Goal: Task Accomplishment & Management: Use online tool/utility

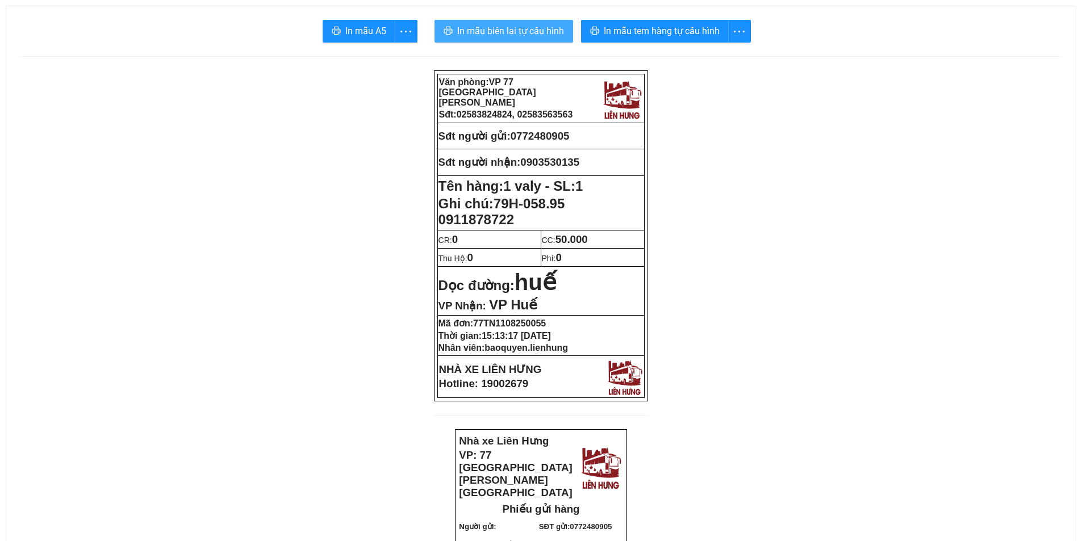
click at [535, 30] on span "In mẫu biên lai tự cấu hình" at bounding box center [510, 31] width 107 height 14
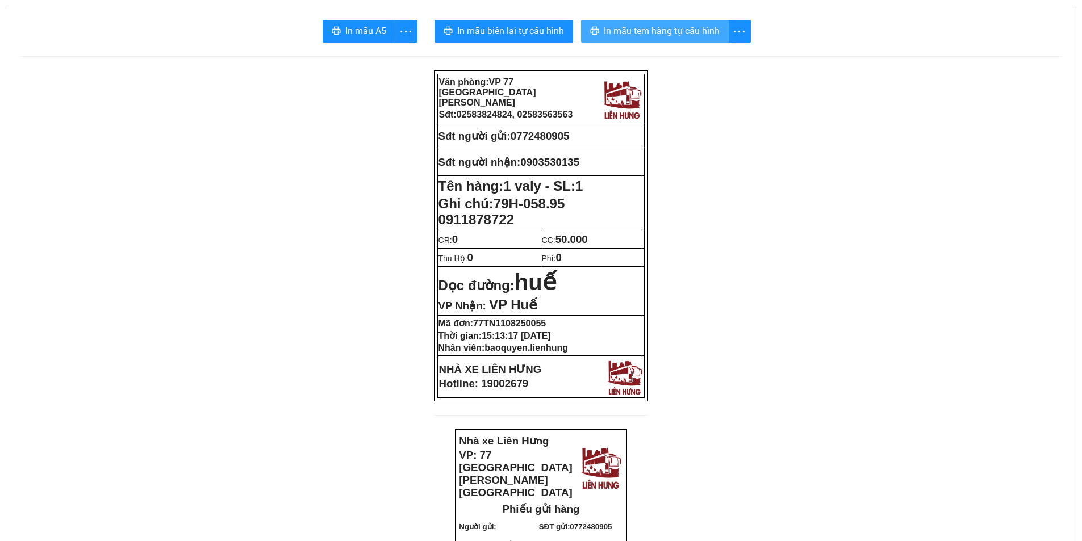
click at [634, 21] on button "In mẫu tem hàng tự cấu hình" at bounding box center [655, 31] width 148 height 23
click at [637, 31] on span "In mẫu tem hàng tự cấu hình" at bounding box center [662, 31] width 116 height 14
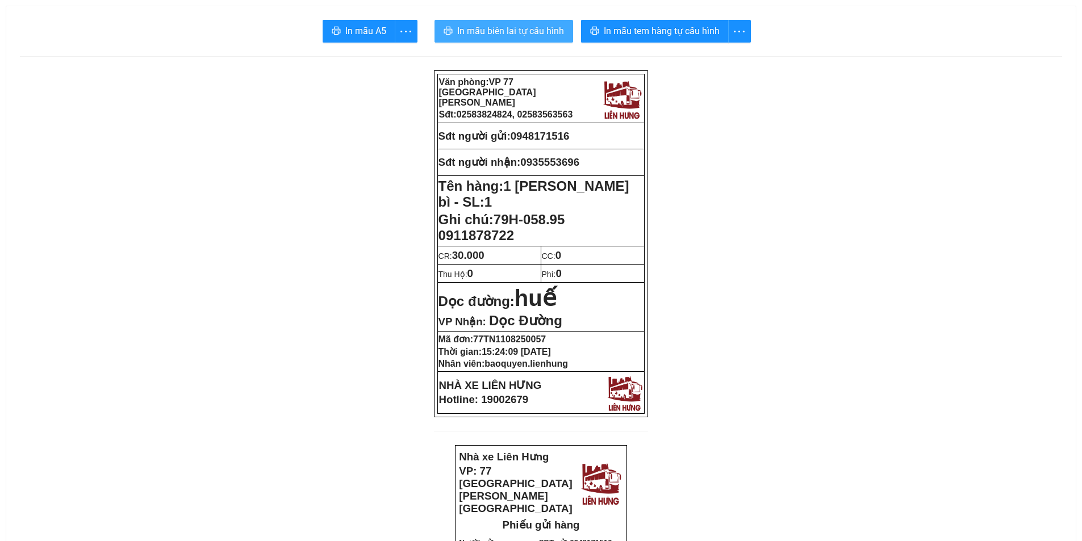
click at [506, 26] on span "In mẫu biên lai tự cấu hình" at bounding box center [510, 31] width 107 height 14
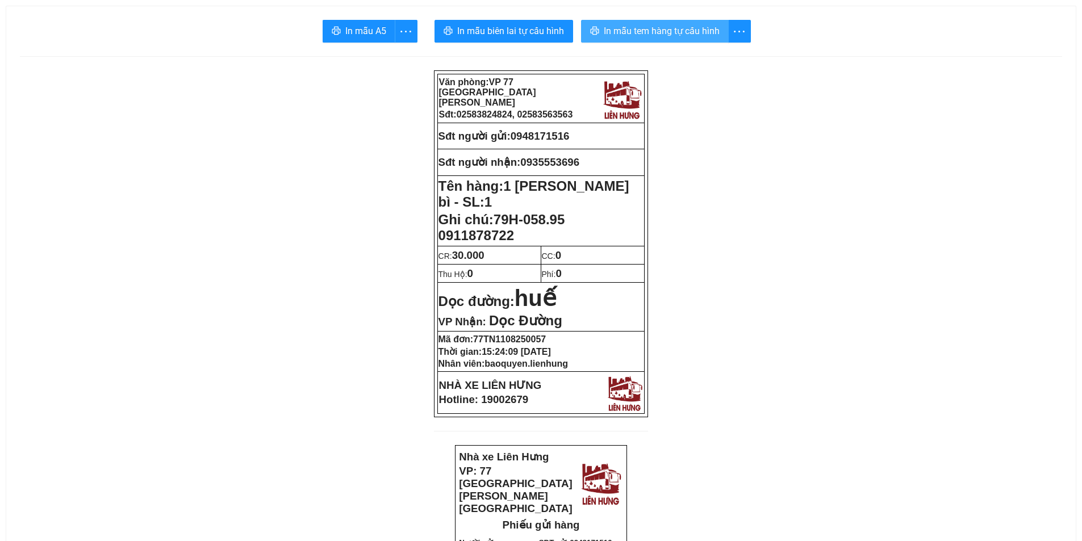
click at [670, 24] on span "In mẫu tem hàng tự cấu hình" at bounding box center [662, 31] width 116 height 14
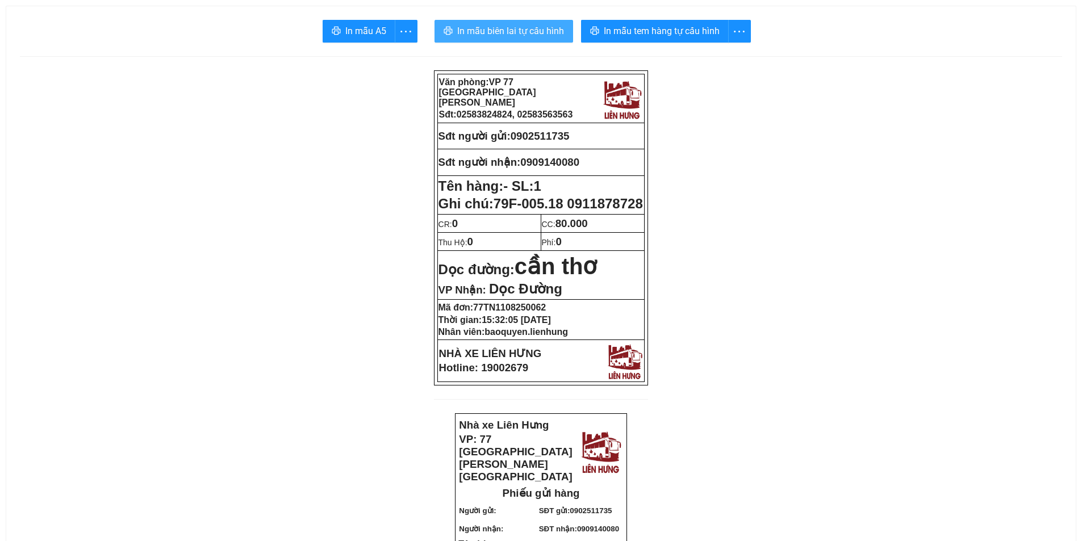
click at [501, 34] on span "In mẫu biên lai tự cấu hình" at bounding box center [510, 31] width 107 height 14
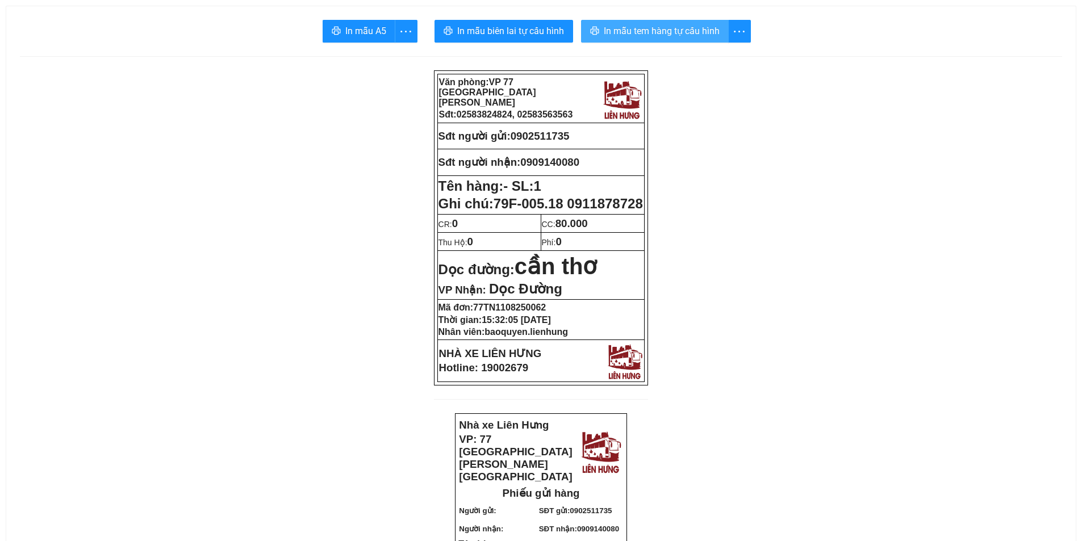
click at [654, 28] on span "In mẫu tem hàng tự cấu hình" at bounding box center [662, 31] width 116 height 14
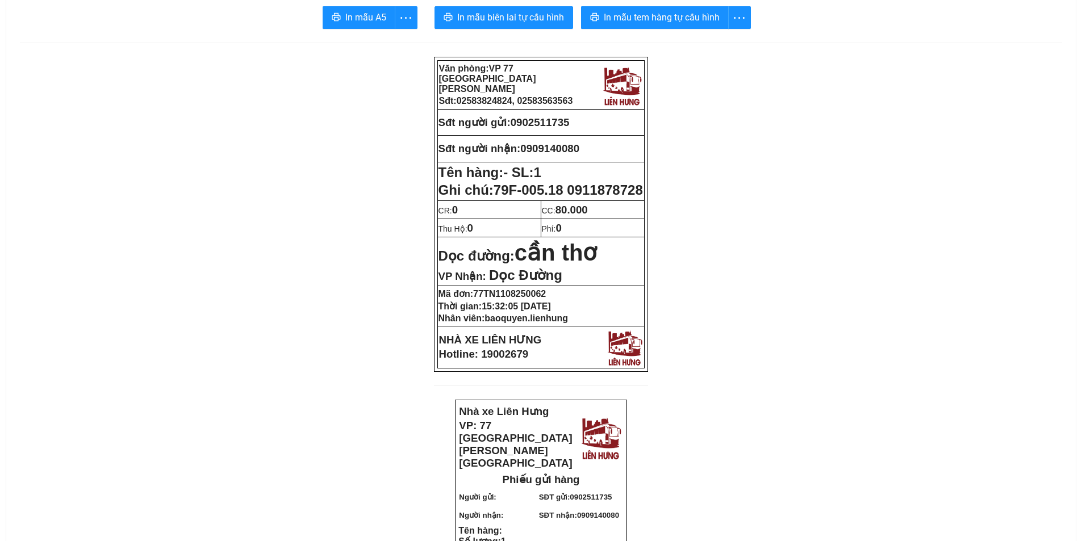
scroll to position [57, 0]
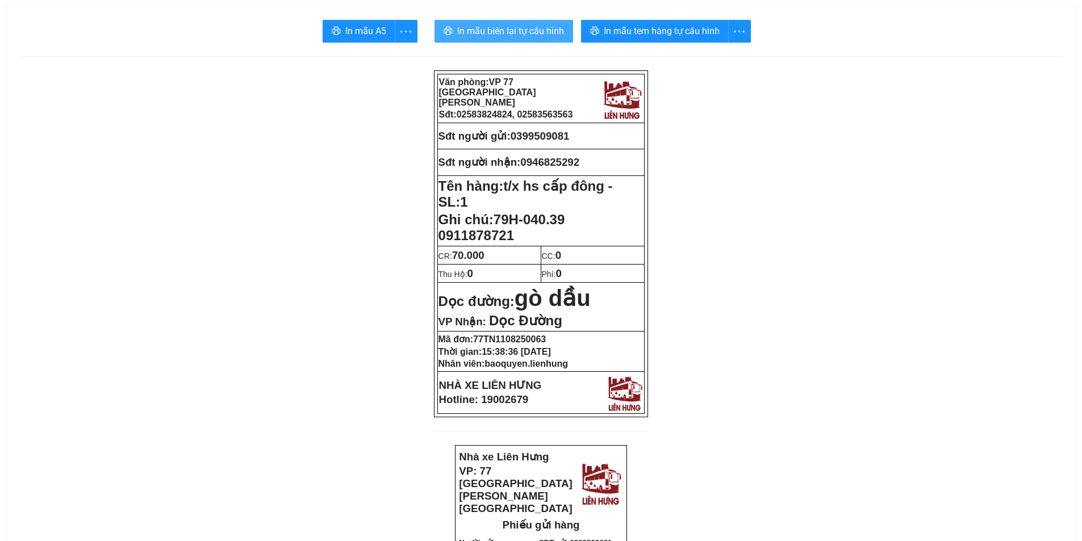
click at [531, 35] on span "In mẫu biên lai tự cấu hình" at bounding box center [510, 31] width 107 height 14
click at [531, 32] on span "In mẫu biên lai tự cấu hình" at bounding box center [510, 31] width 107 height 14
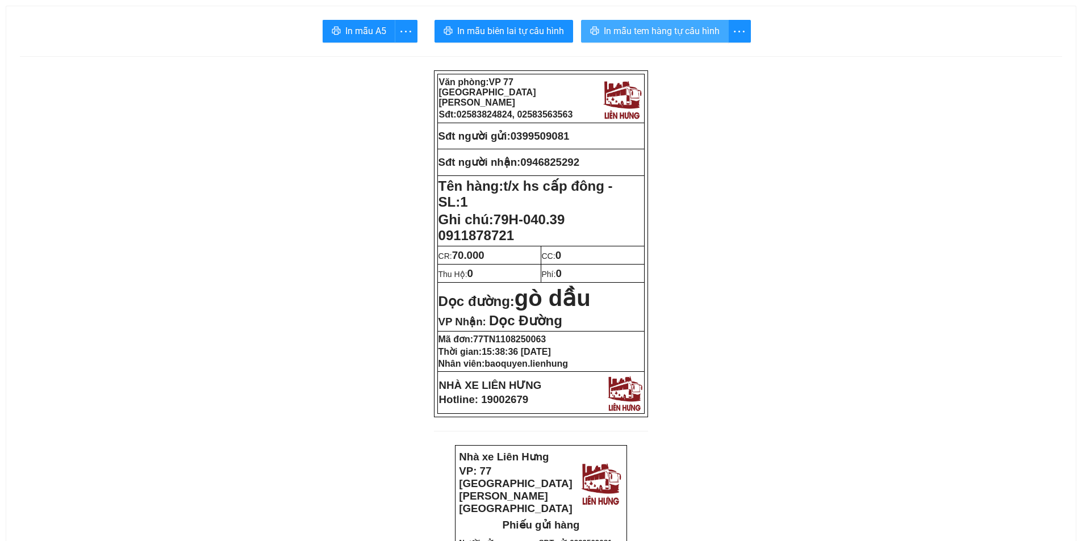
click at [679, 27] on span "In mẫu tem hàng tự cấu hình" at bounding box center [662, 31] width 116 height 14
click at [662, 29] on span "In mẫu tem hàng tự cấu hình" at bounding box center [662, 31] width 116 height 14
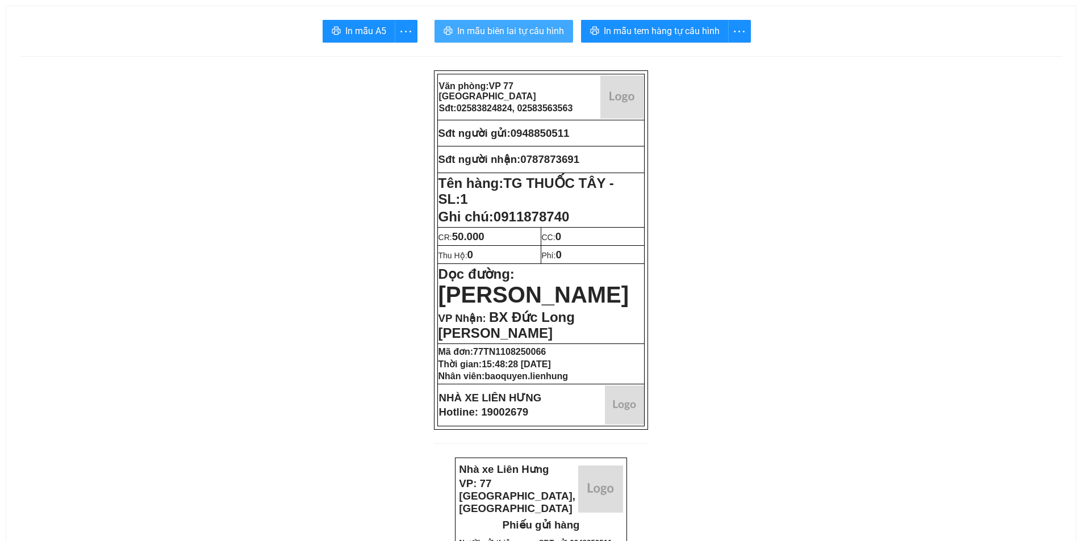
click at [531, 37] on span "In mẫu biên lai tự cấu hình" at bounding box center [510, 31] width 107 height 14
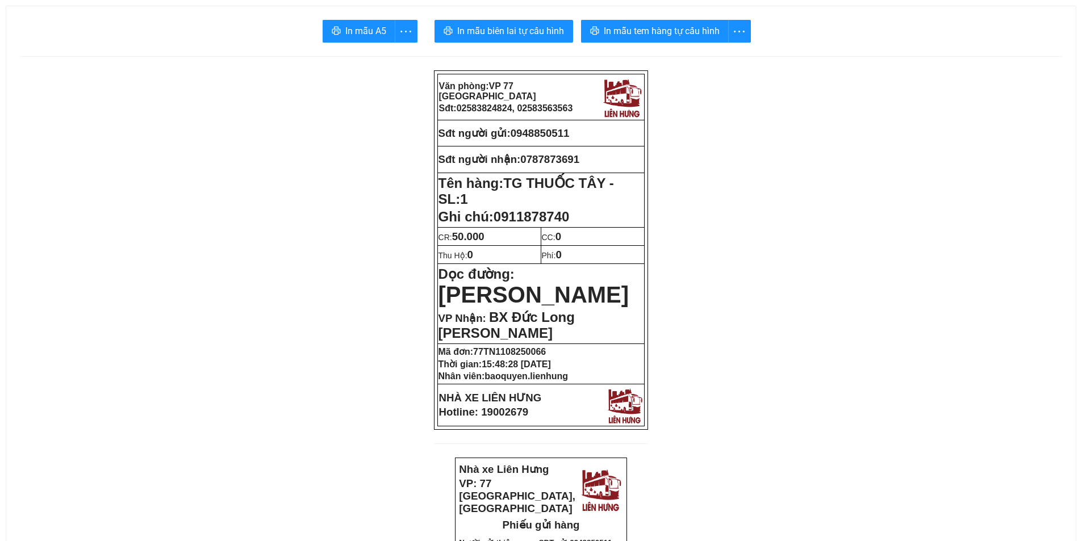
click at [647, 24] on span "In mẫu tem hàng tự cấu hình" at bounding box center [662, 31] width 116 height 14
